Goal: Use online tool/utility: Use online tool/utility

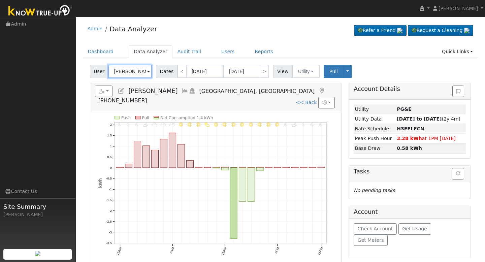
click at [128, 72] on input "[PERSON_NAME]" at bounding box center [130, 71] width 44 height 13
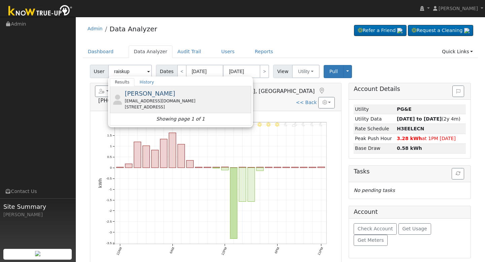
click at [197, 94] on div "[PERSON_NAME] [EMAIL_ADDRESS][DOMAIN_NAME] [STREET_ADDRESS]" at bounding box center [187, 99] width 125 height 21
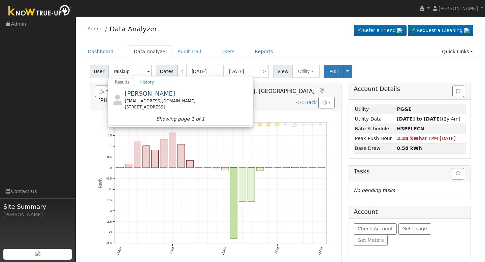
type input "[PERSON_NAME]"
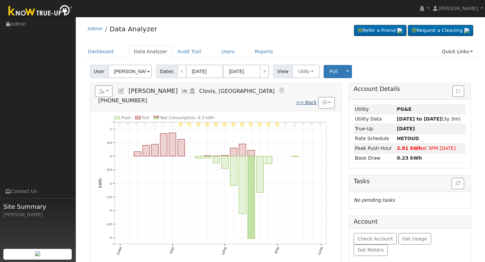
click at [308, 100] on link "<< Back" at bounding box center [306, 102] width 21 height 5
type input "[DATE]"
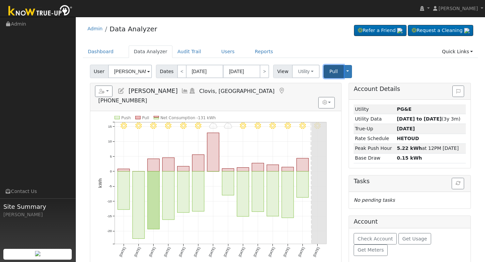
click at [331, 70] on span "Pull" at bounding box center [333, 71] width 8 height 5
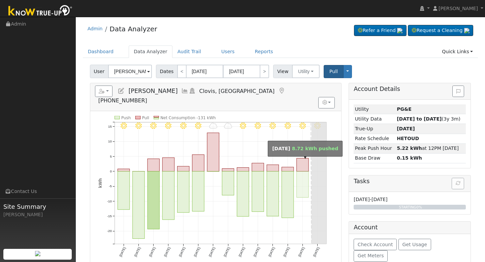
click at [299, 171] on rect "onclick=""" at bounding box center [303, 184] width 12 height 26
type input "[DATE]"
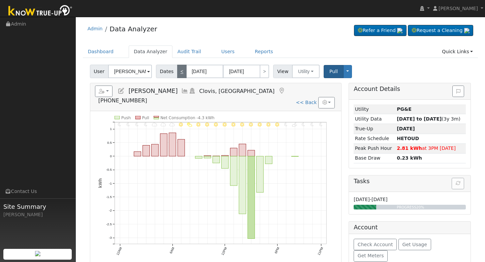
click at [182, 74] on link "<" at bounding box center [181, 71] width 9 height 13
type input "[DATE]"
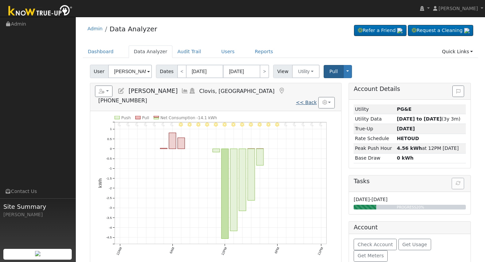
click at [304, 100] on link "<< Back" at bounding box center [306, 102] width 21 height 5
type input "[DATE]"
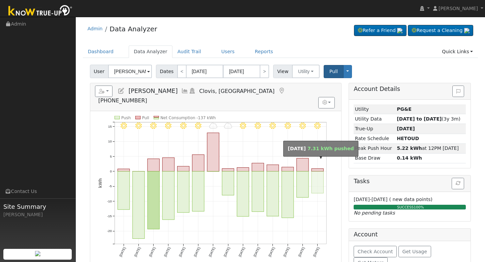
click at [314, 171] on rect "onclick=""" at bounding box center [318, 182] width 12 height 22
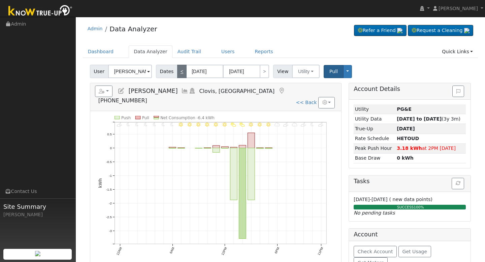
click at [182, 72] on link "<" at bounding box center [181, 71] width 9 height 13
type input "[DATE]"
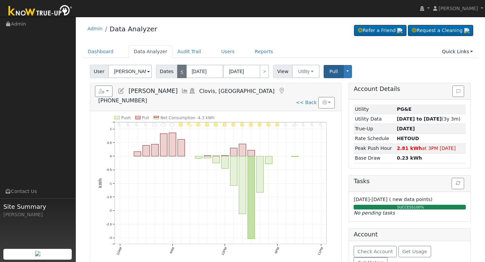
click at [182, 72] on link "<" at bounding box center [181, 71] width 9 height 13
type input "[DATE]"
